Goal: Transaction & Acquisition: Purchase product/service

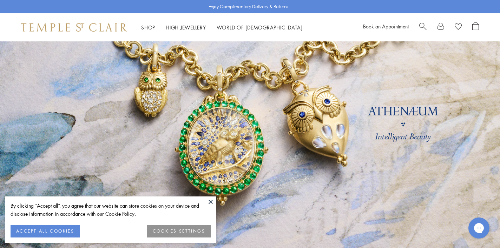
scroll to position [40, 0]
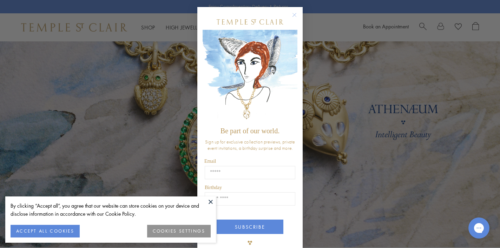
click at [207, 202] on button at bounding box center [210, 202] width 11 height 11
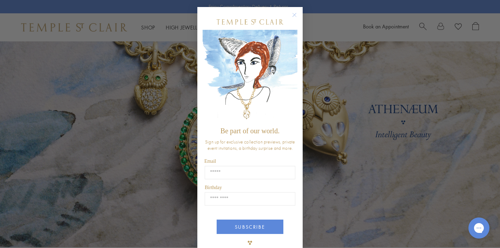
click at [297, 14] on circle "Close dialog" at bounding box center [294, 15] width 8 height 8
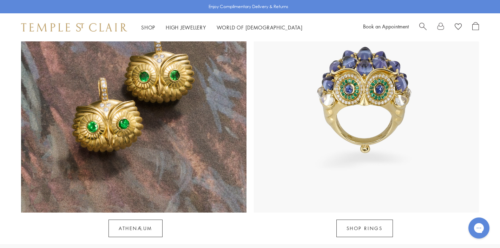
scroll to position [669, 0]
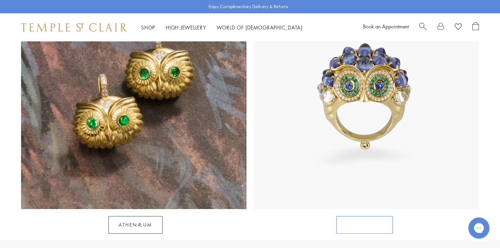
click at [352, 216] on link "SHOP RINGS" at bounding box center [364, 225] width 57 height 18
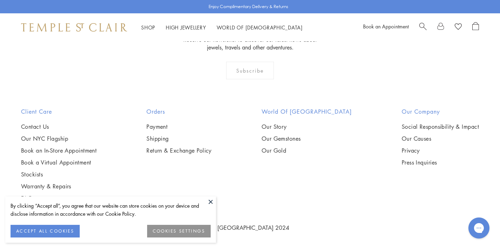
scroll to position [3047, 0]
